Goal: Information Seeking & Learning: Learn about a topic

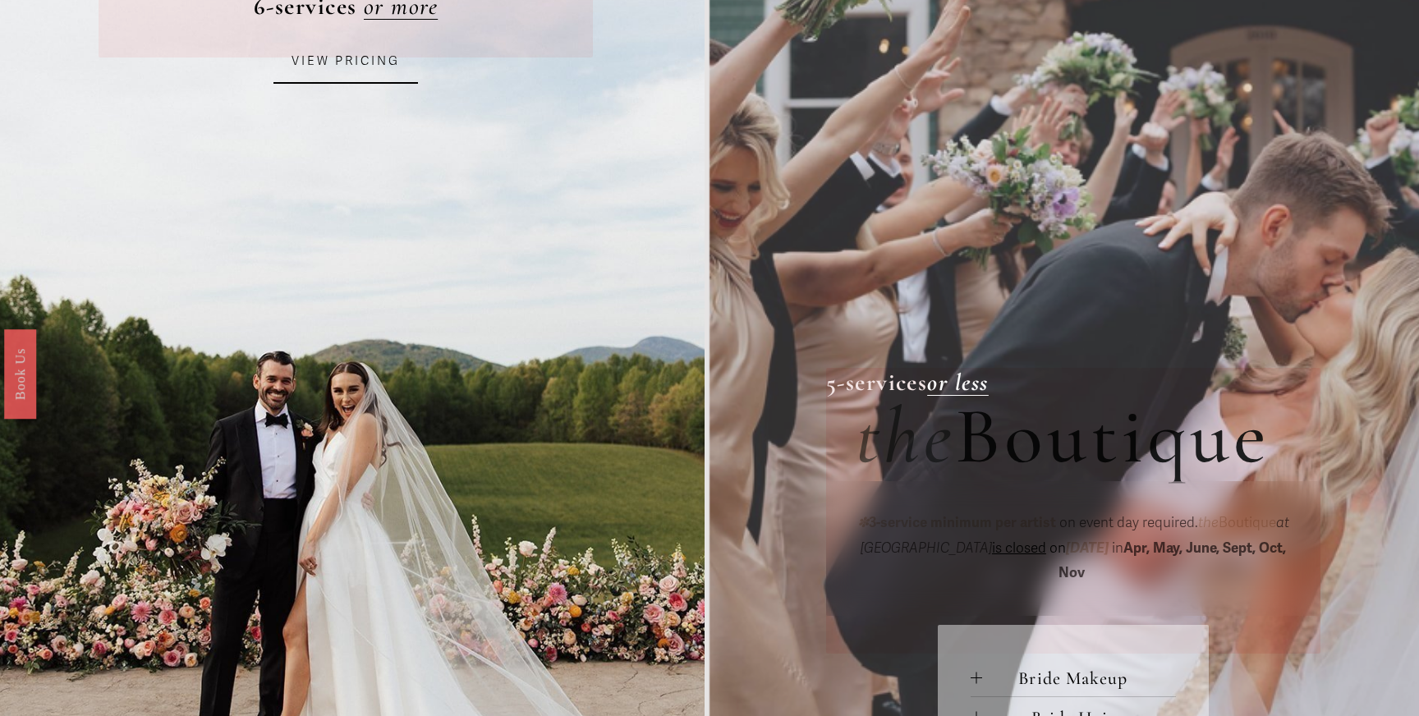
scroll to position [359, 0]
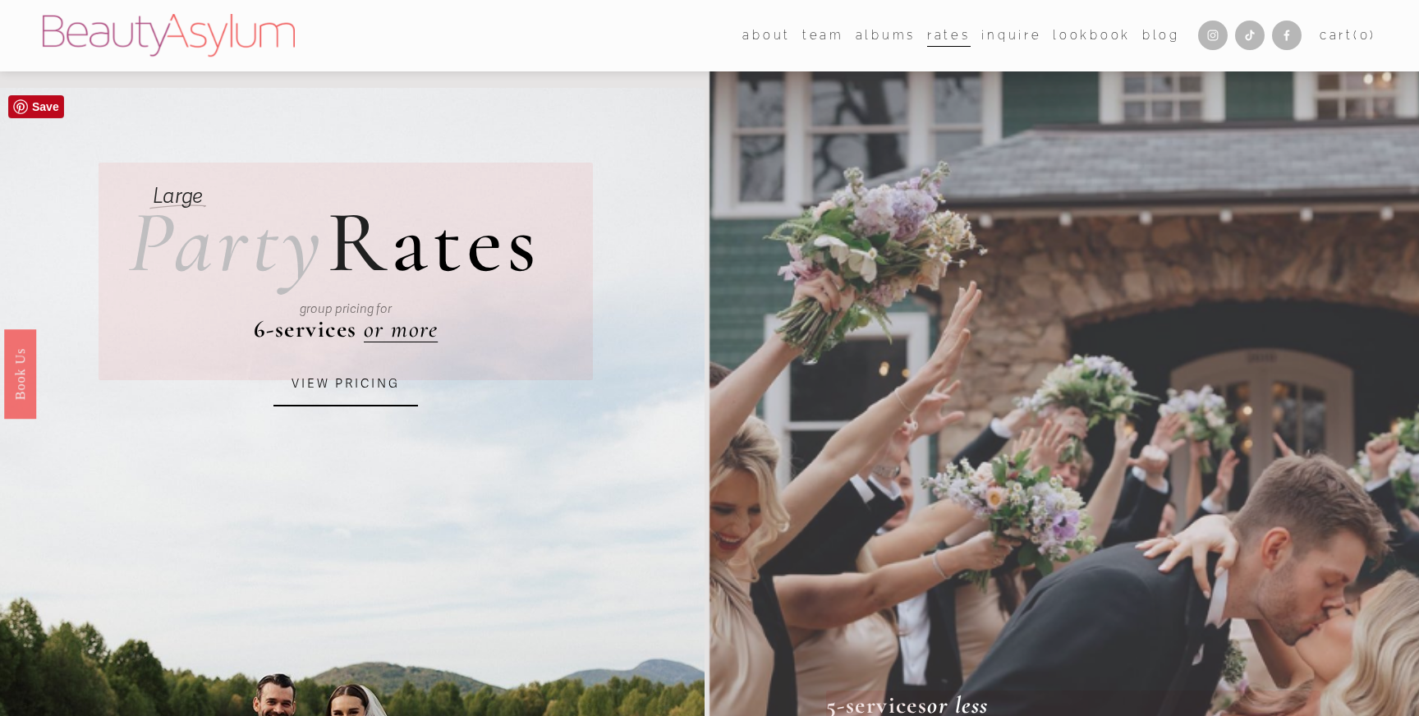
click at [366, 389] on link "VIEW PRICING" at bounding box center [346, 384] width 145 height 44
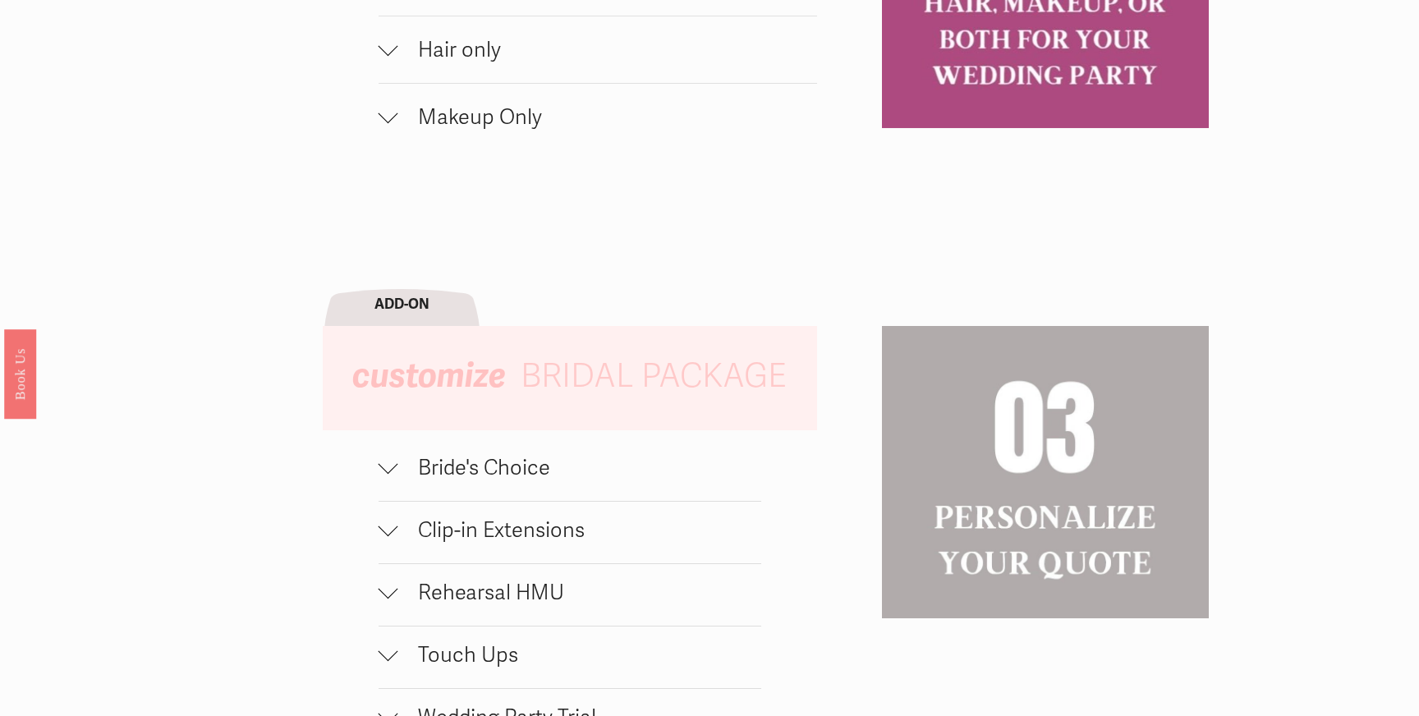
scroll to position [1754, 0]
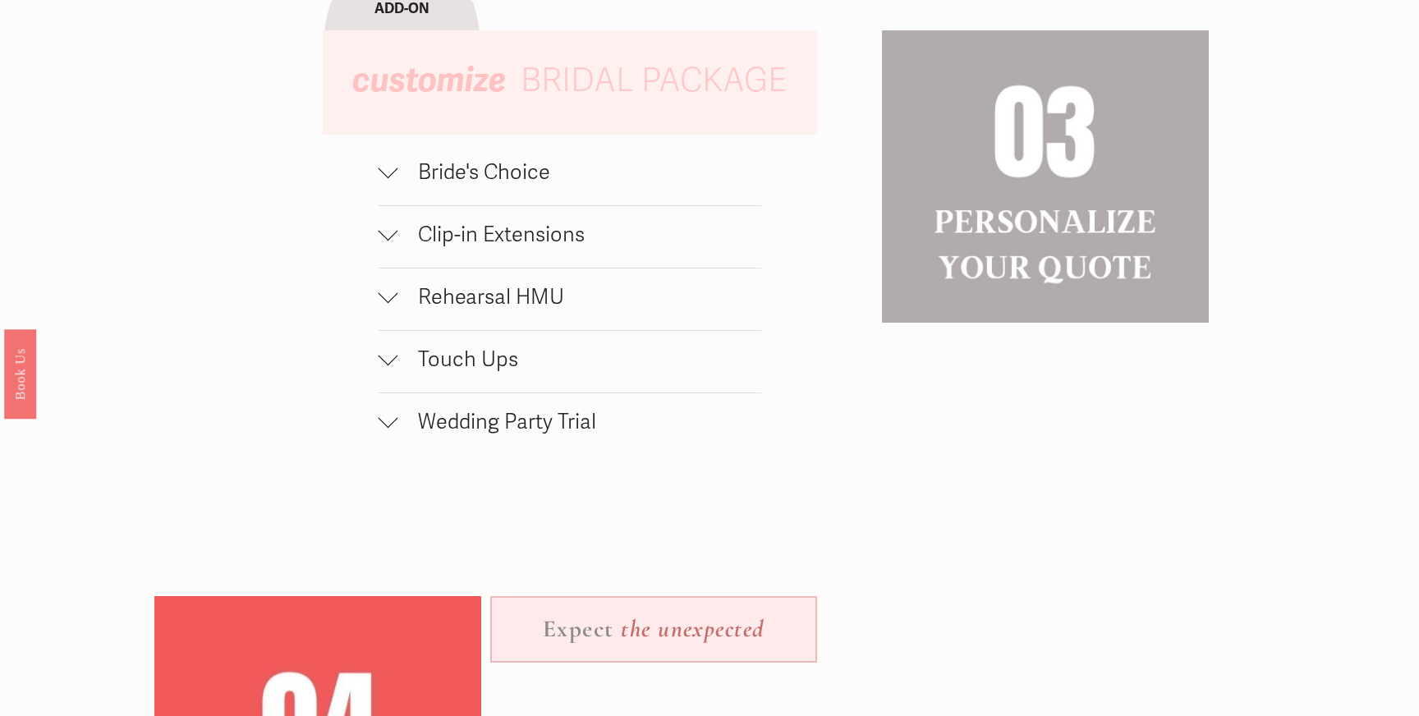
click at [449, 187] on button "Bride's Choice" at bounding box center [570, 175] width 383 height 62
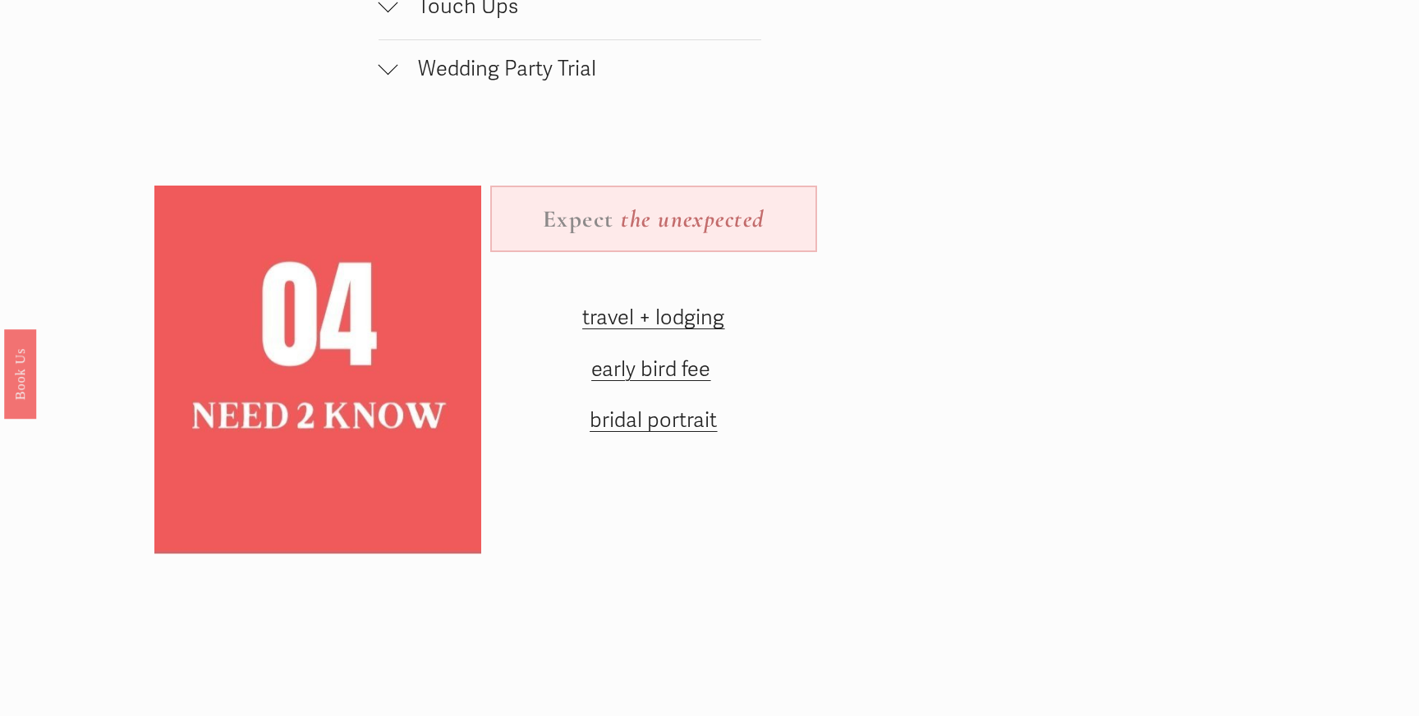
scroll to position [2228, 0]
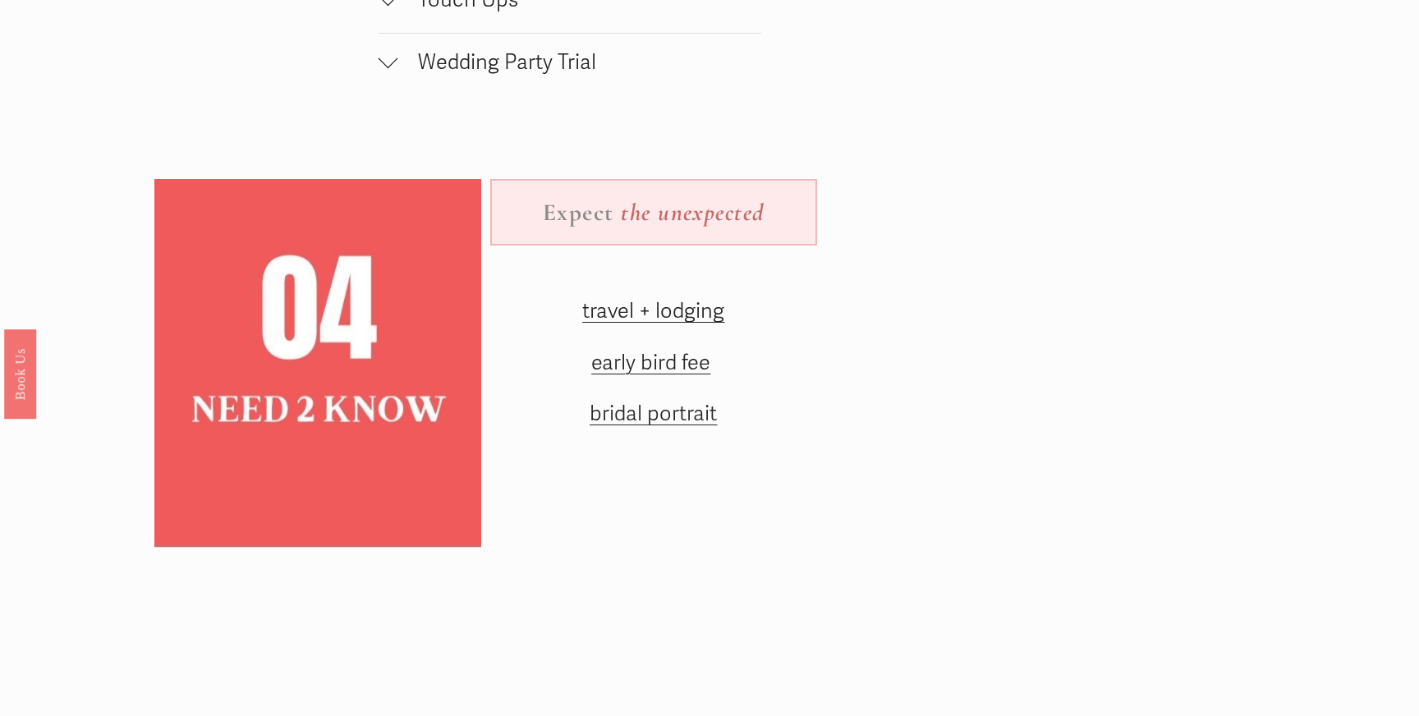
click at [449, 71] on span "Wedding Party Trial" at bounding box center [579, 61] width 363 height 25
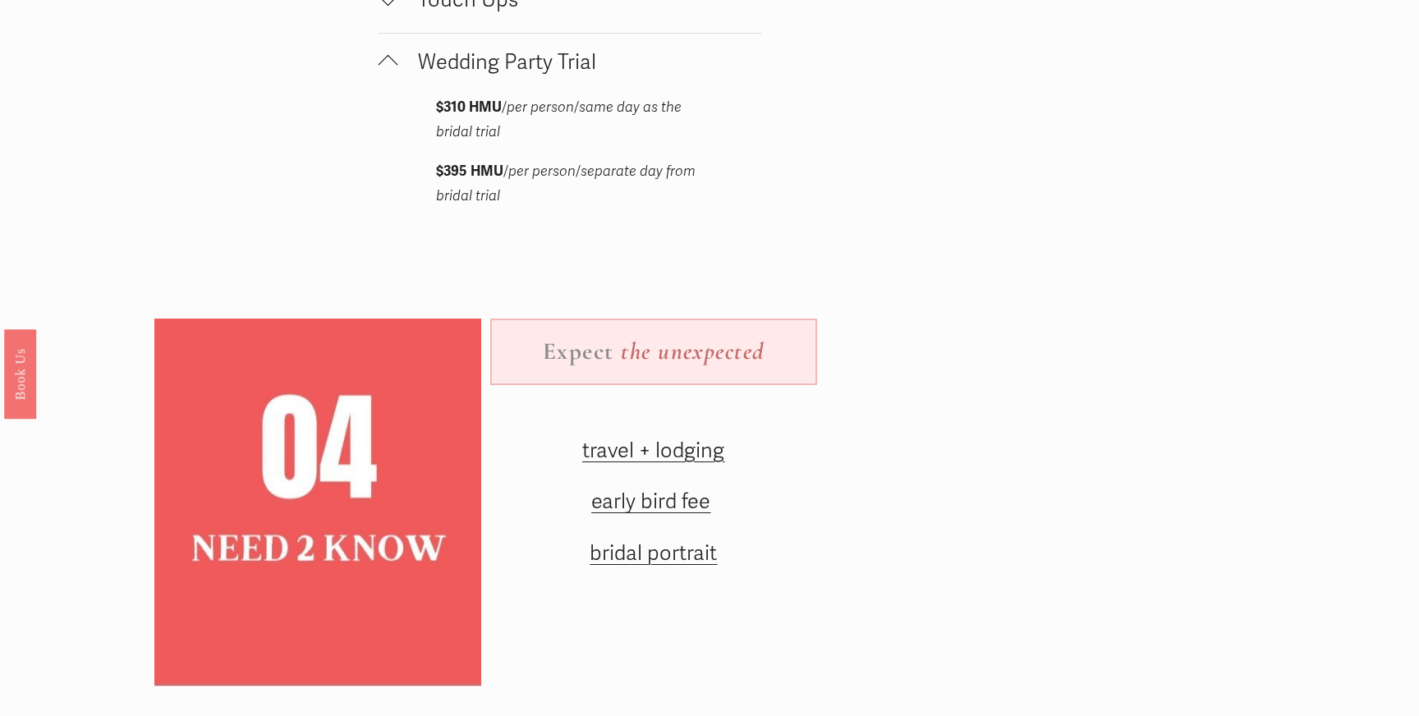
click at [449, 71] on span "Wedding Party Trial" at bounding box center [579, 61] width 363 height 25
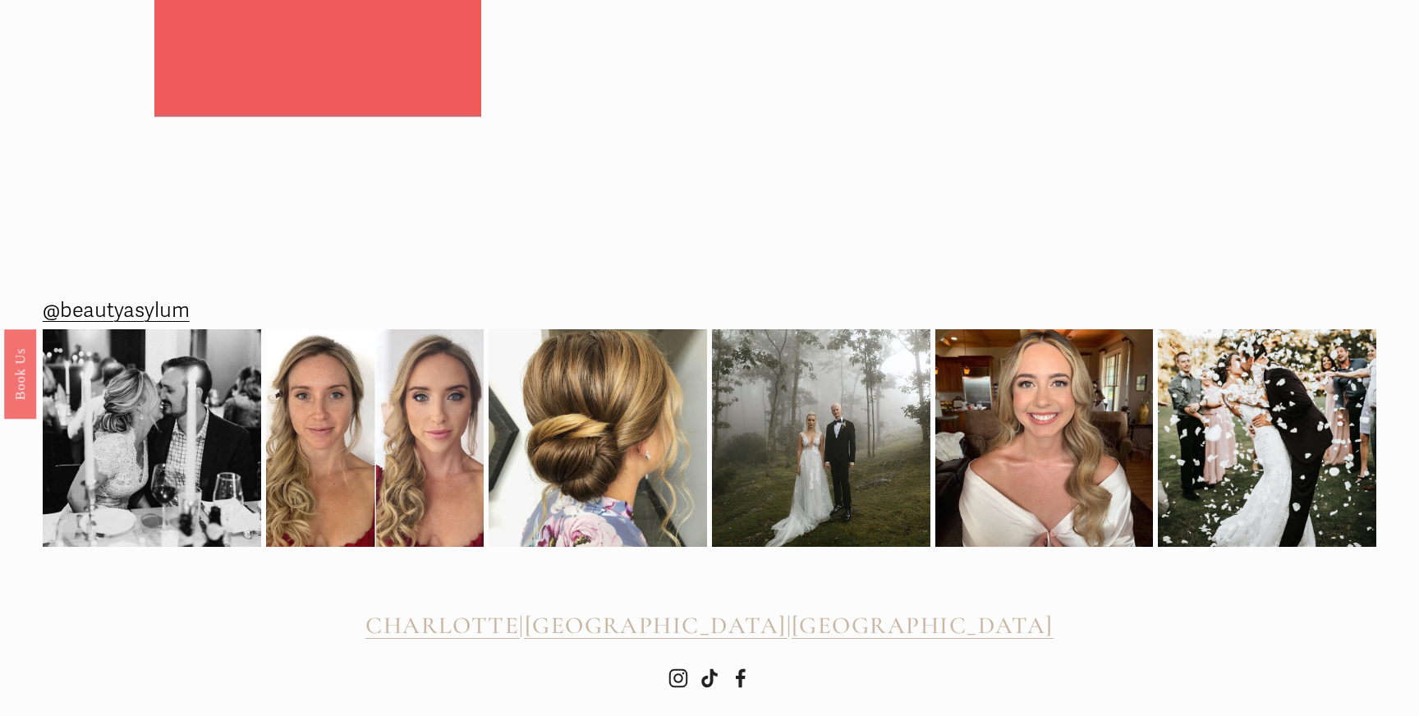
scroll to position [2707, 0]
